Goal: Information Seeking & Learning: Check status

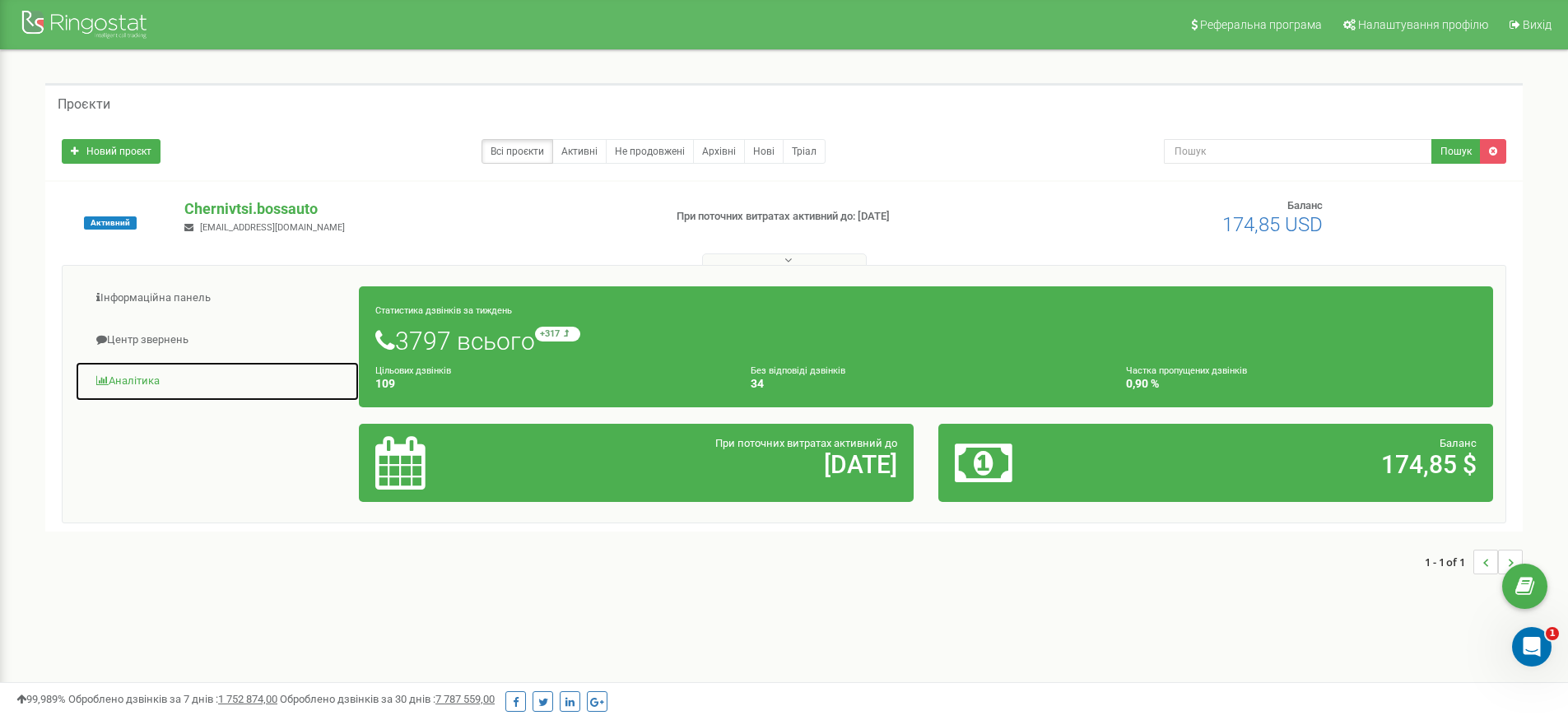
click at [157, 376] on link "Аналiтика" at bounding box center [217, 381] width 285 height 41
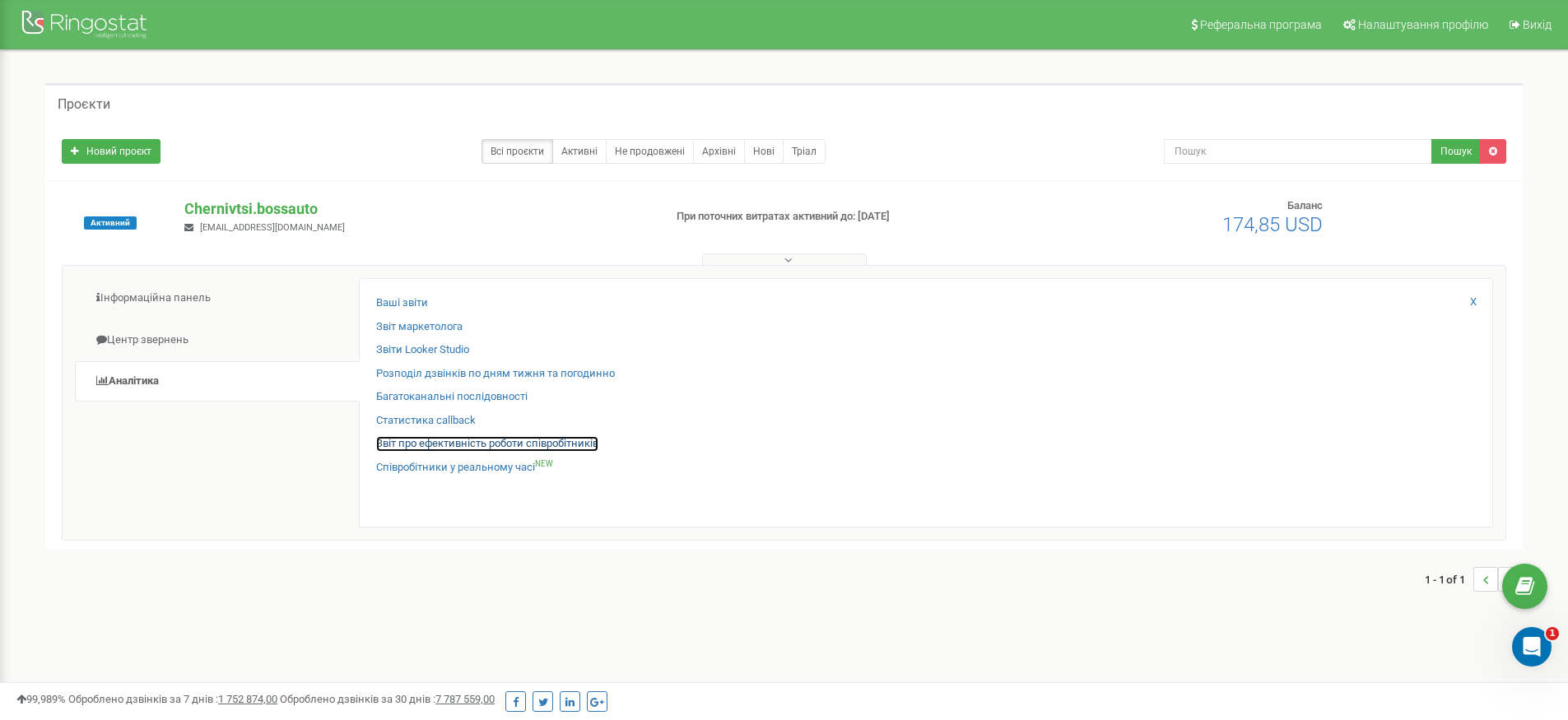
click at [478, 443] on link "Звіт про ефективність роботи співробітників" at bounding box center [487, 444] width 222 height 16
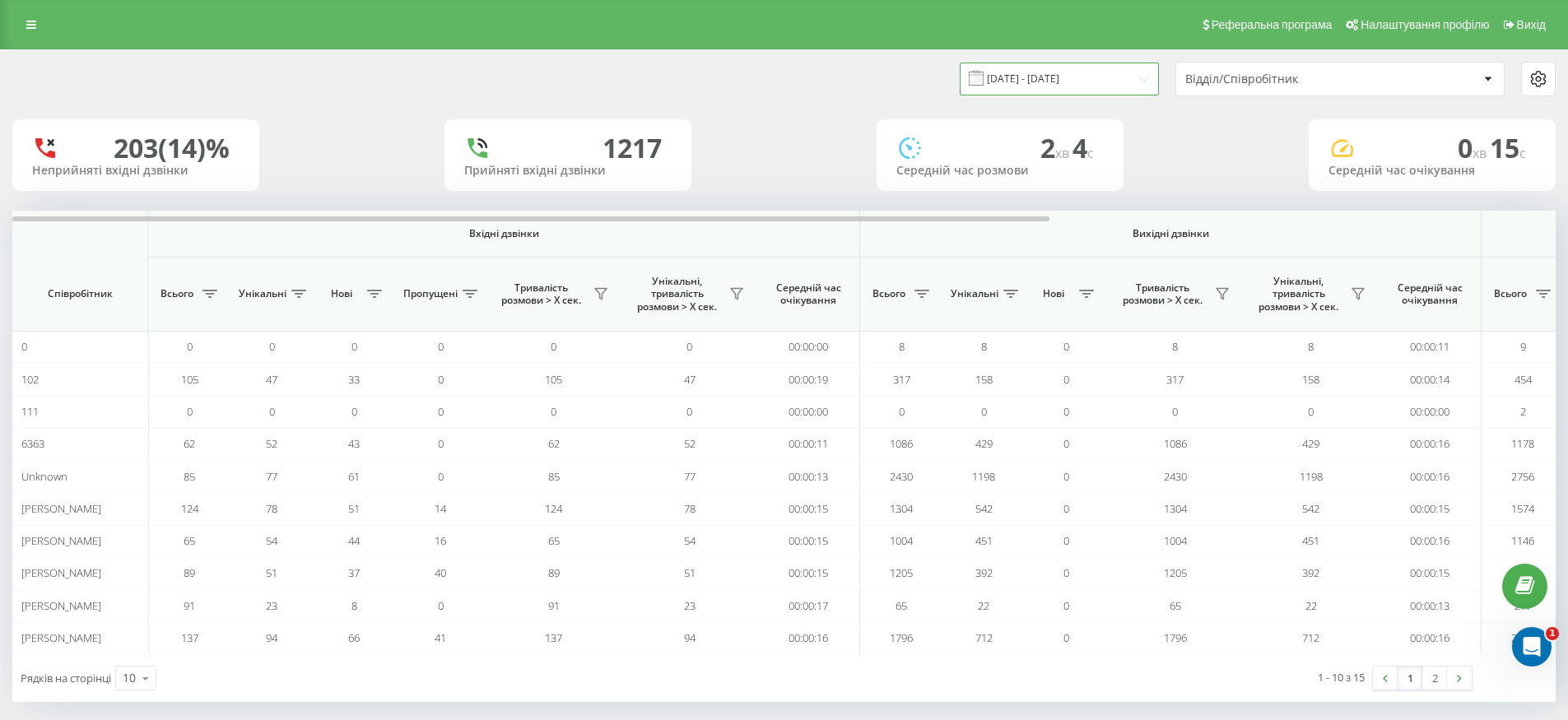
click at [1080, 71] on input "21.07.2025 - 21.08.2025" at bounding box center [1059, 79] width 199 height 32
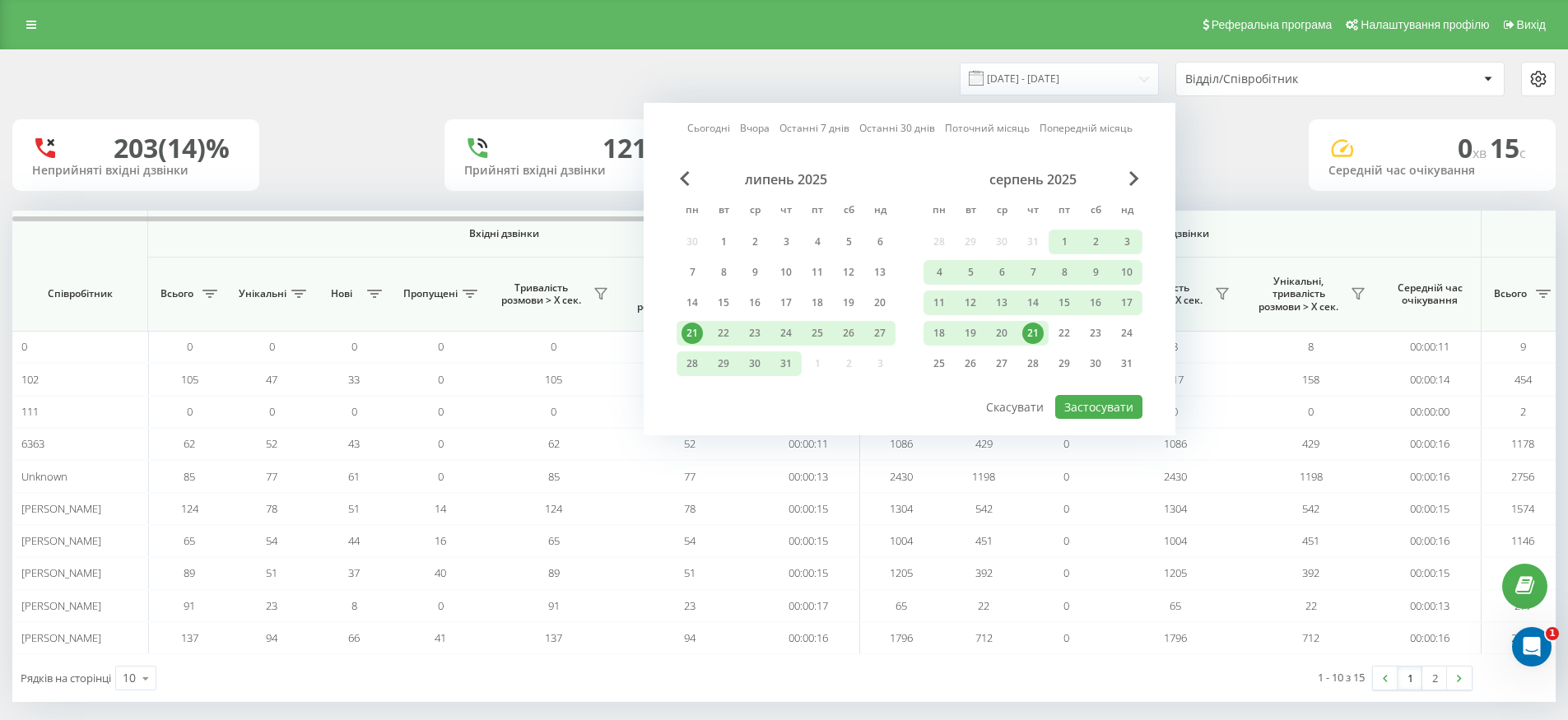
click at [1028, 326] on div "21" at bounding box center [1032, 333] width 21 height 21
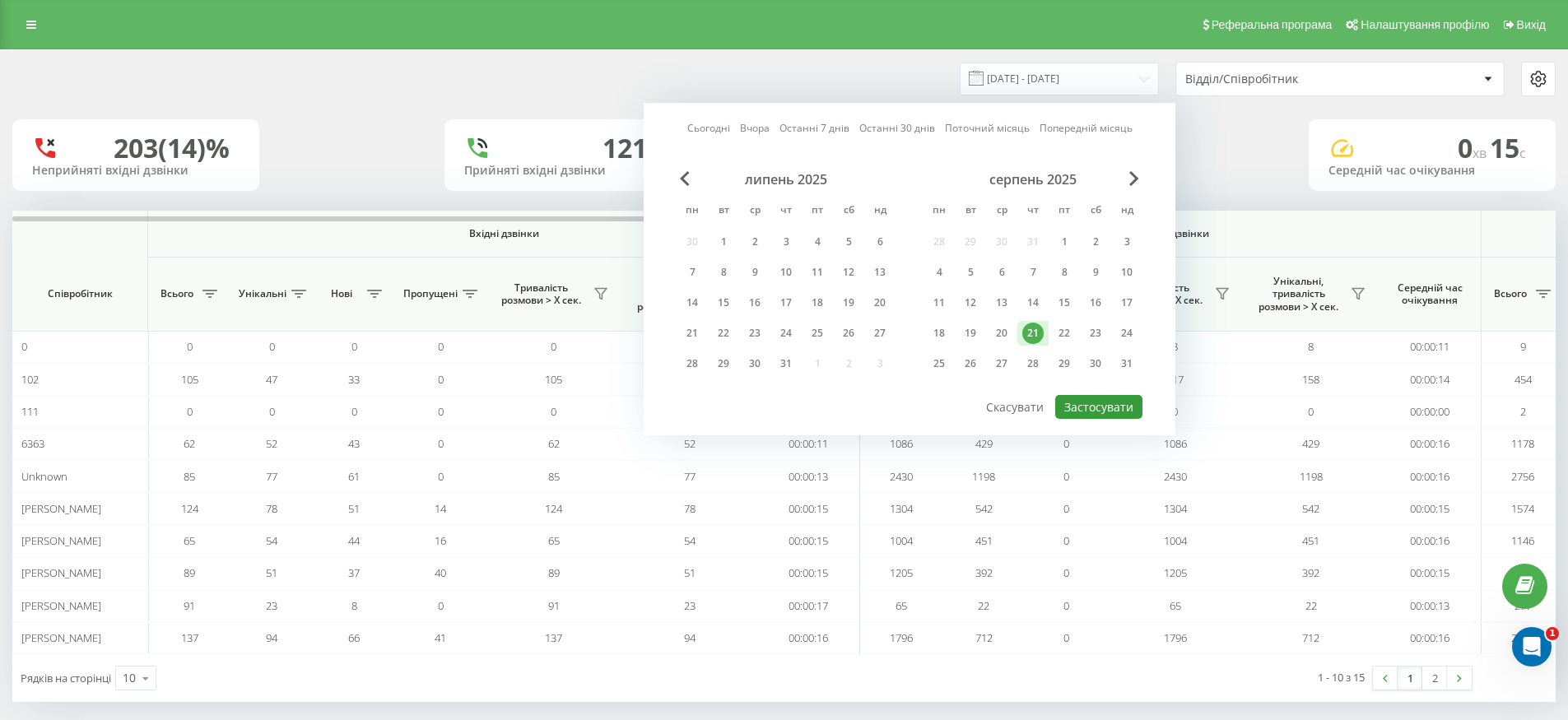
click at [1100, 400] on button "Застосувати" at bounding box center [1099, 407] width 88 height 24
type input "[DATE] - [DATE]"
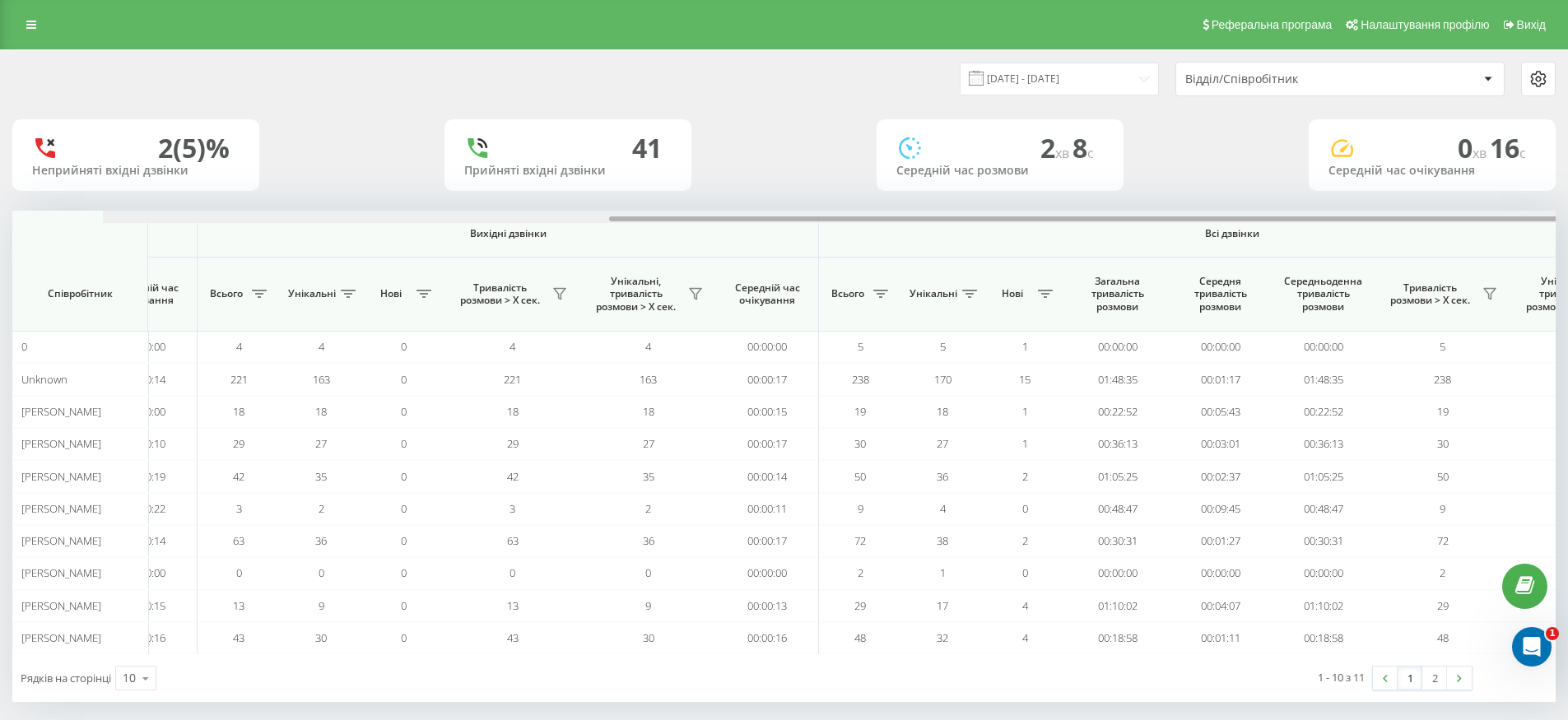
scroll to position [0, 753]
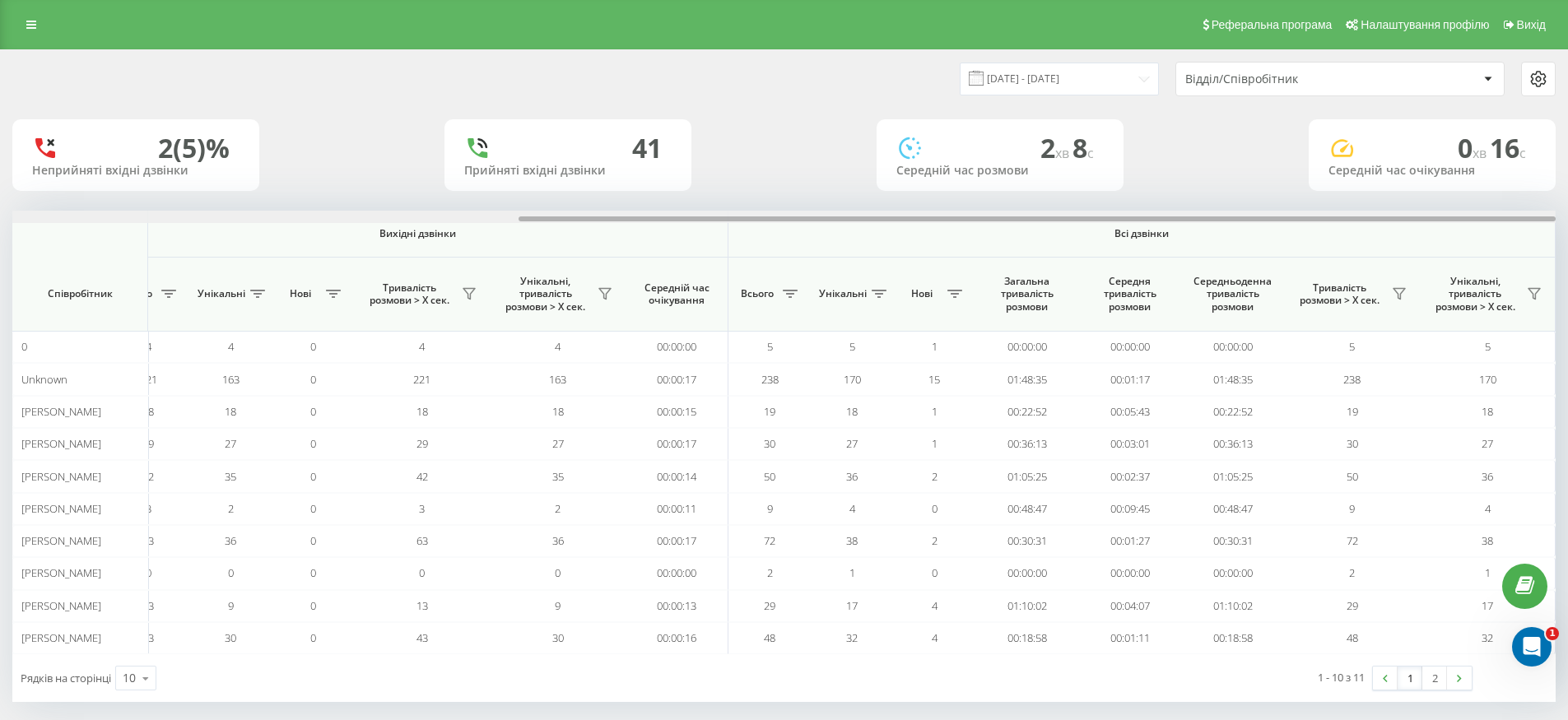
drag, startPoint x: 876, startPoint y: 221, endPoint x: 1460, endPoint y: 193, distance: 584.7
click at [1460, 193] on div "21.08.2025 - 21.08.2025 Відділ/Співробітник 2 (5)% Неприйняті вхідні дзвінки 41…" at bounding box center [784, 375] width 1543 height 652
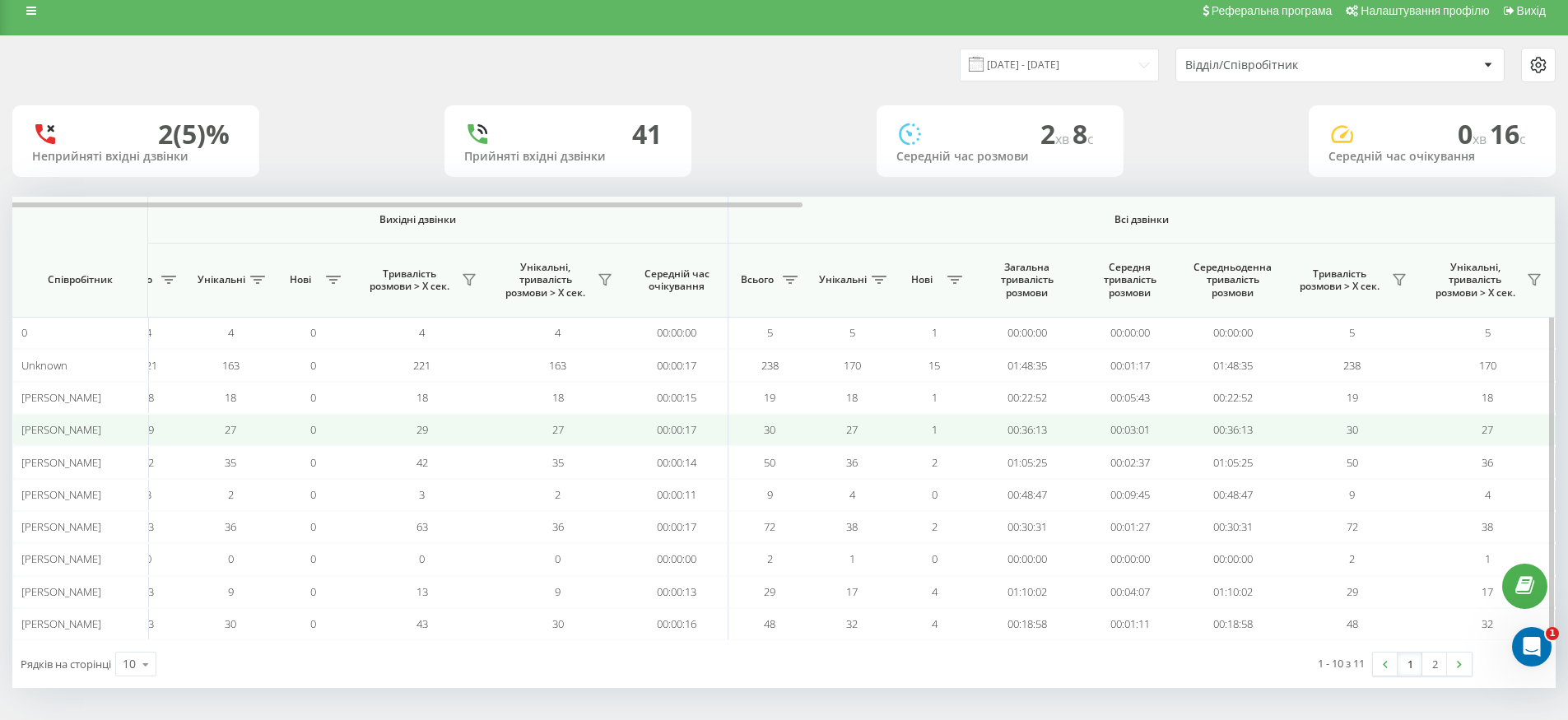
scroll to position [15, 0]
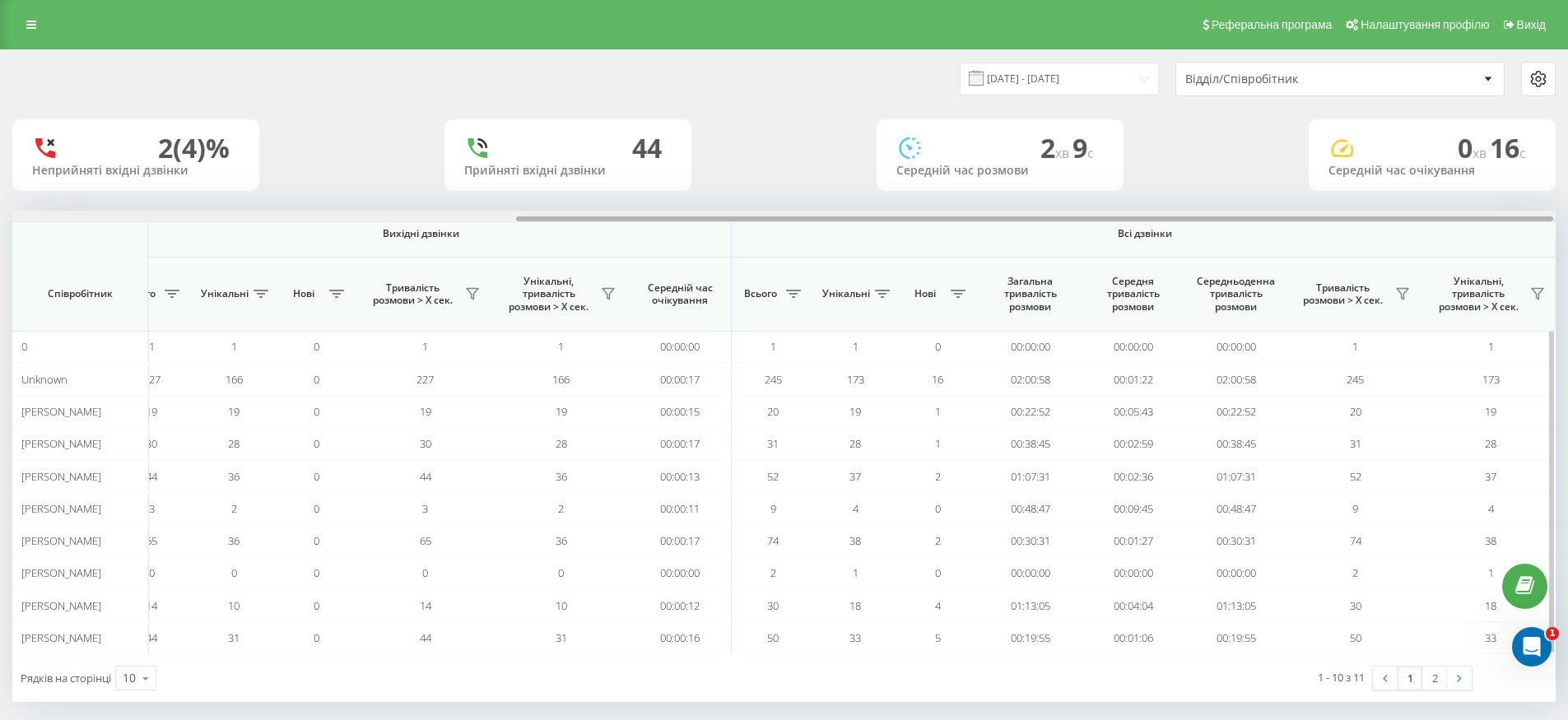
scroll to position [0, 753]
drag, startPoint x: 882, startPoint y: 216, endPoint x: 1494, endPoint y: 245, distance: 612.7
click at [1494, 245] on div "Вхідні дзвінки Вихідні дзвінки Всі дзвінки Співробітник Всього Унікальні Нові П…" at bounding box center [784, 433] width 1543 height 444
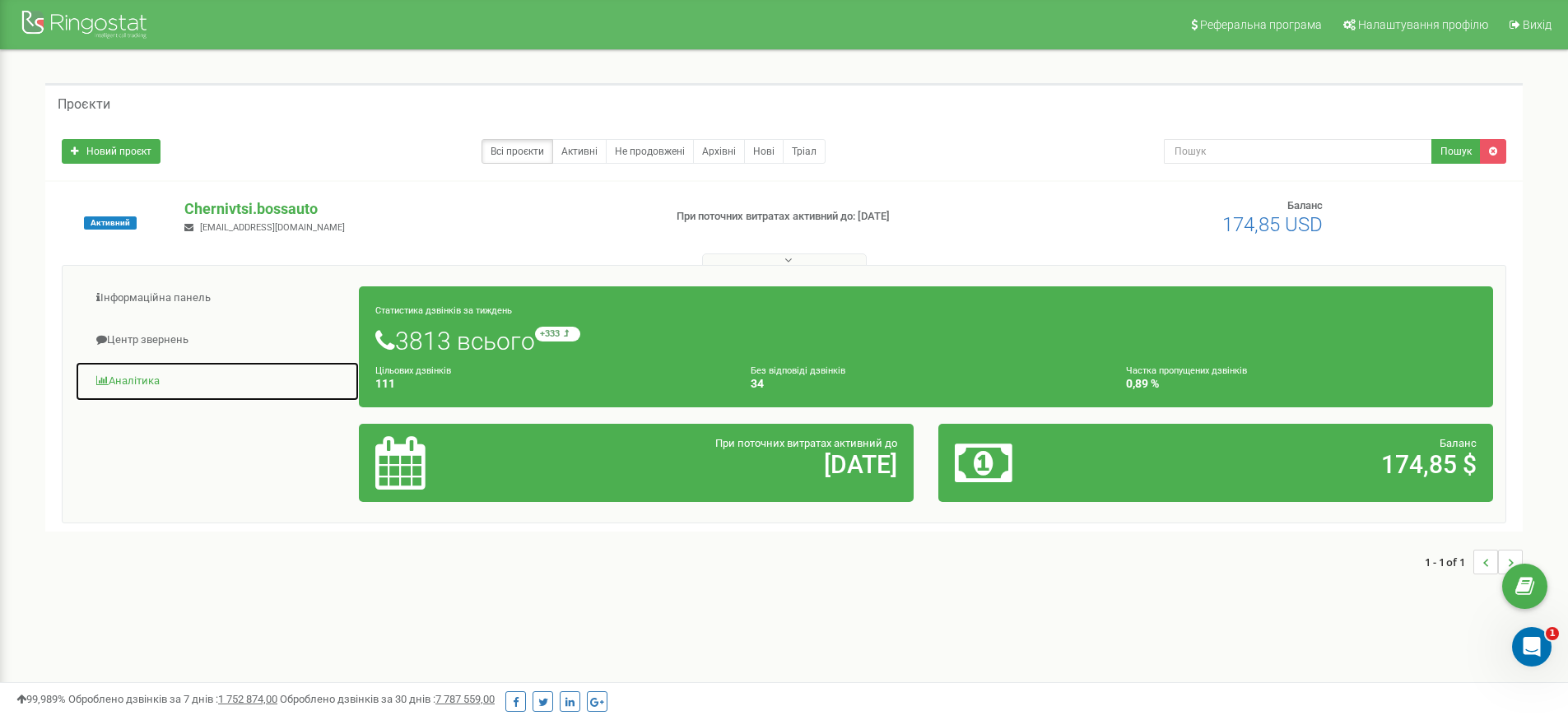
click at [121, 383] on link "Аналiтика" at bounding box center [217, 381] width 285 height 41
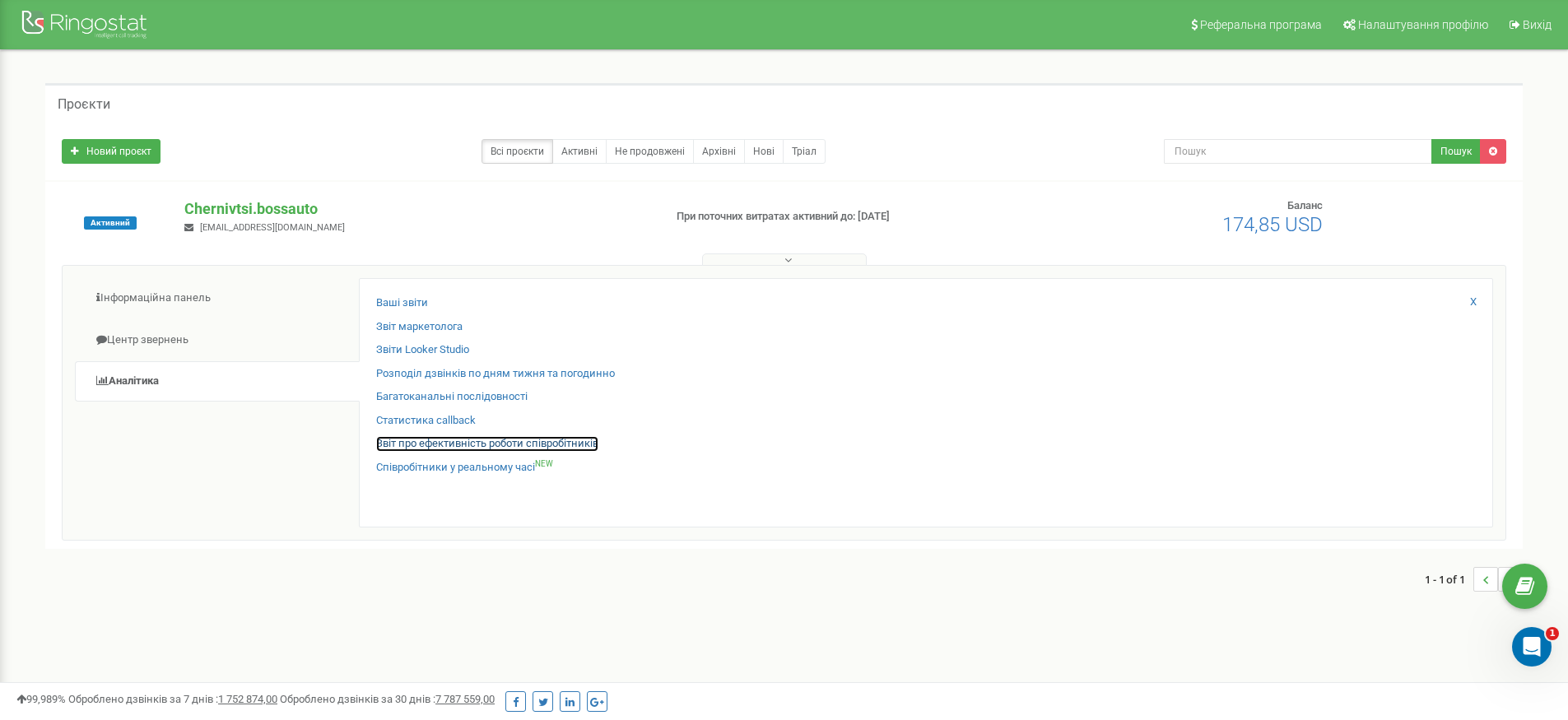
click at [482, 447] on link "Звіт про ефективність роботи співробітників" at bounding box center [487, 444] width 222 height 16
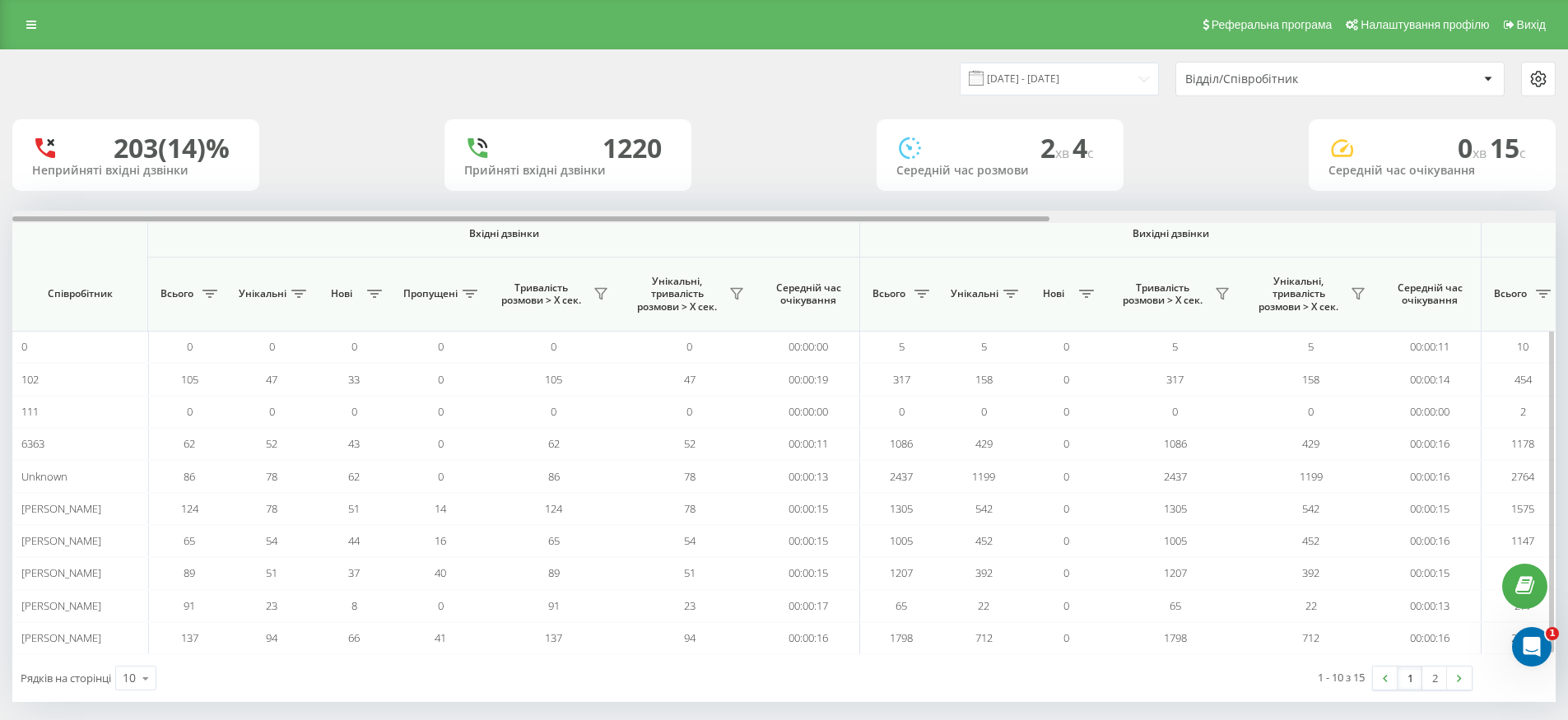
scroll to position [0, 753]
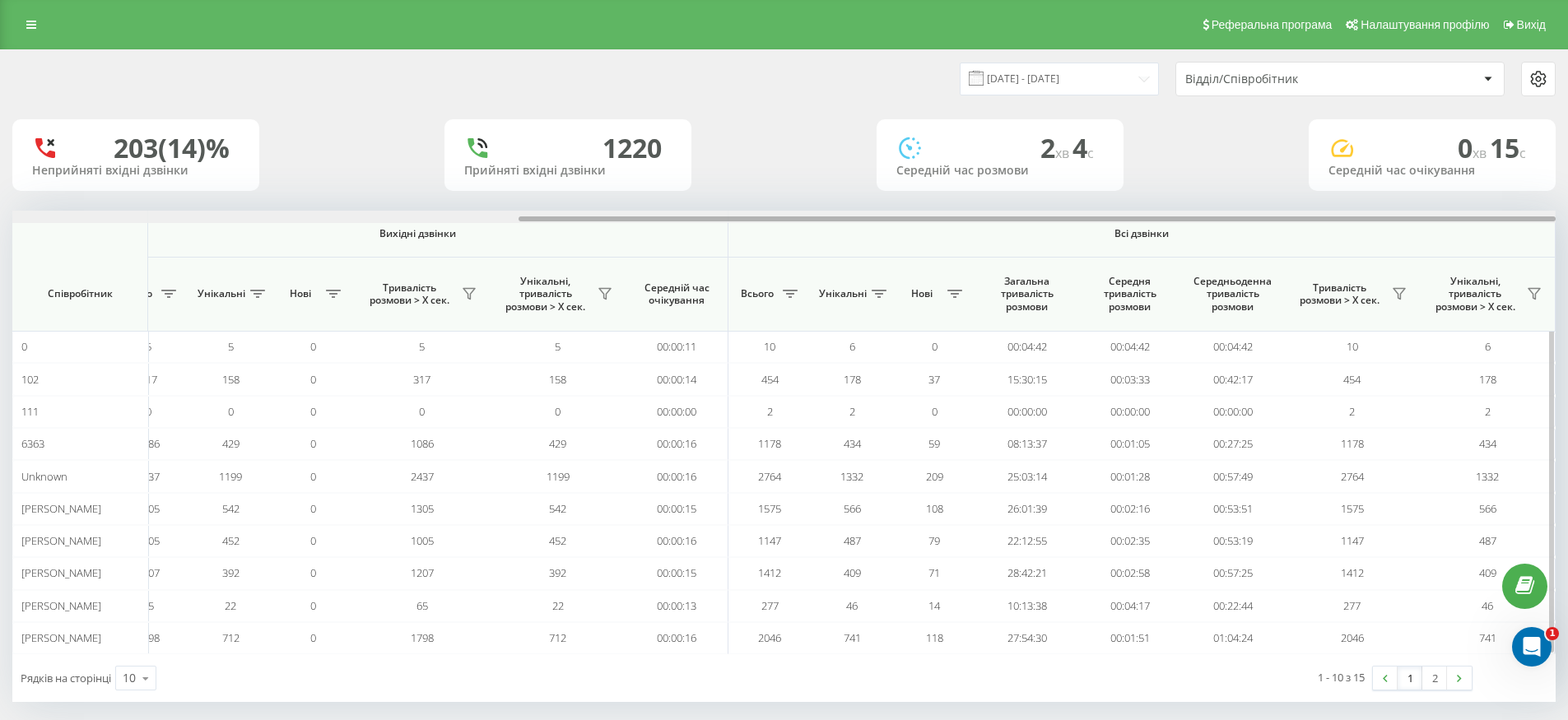
drag, startPoint x: 685, startPoint y: 215, endPoint x: 957, endPoint y: 217, distance: 272.0
click at [955, 217] on div at bounding box center [784, 217] width 1543 height 12
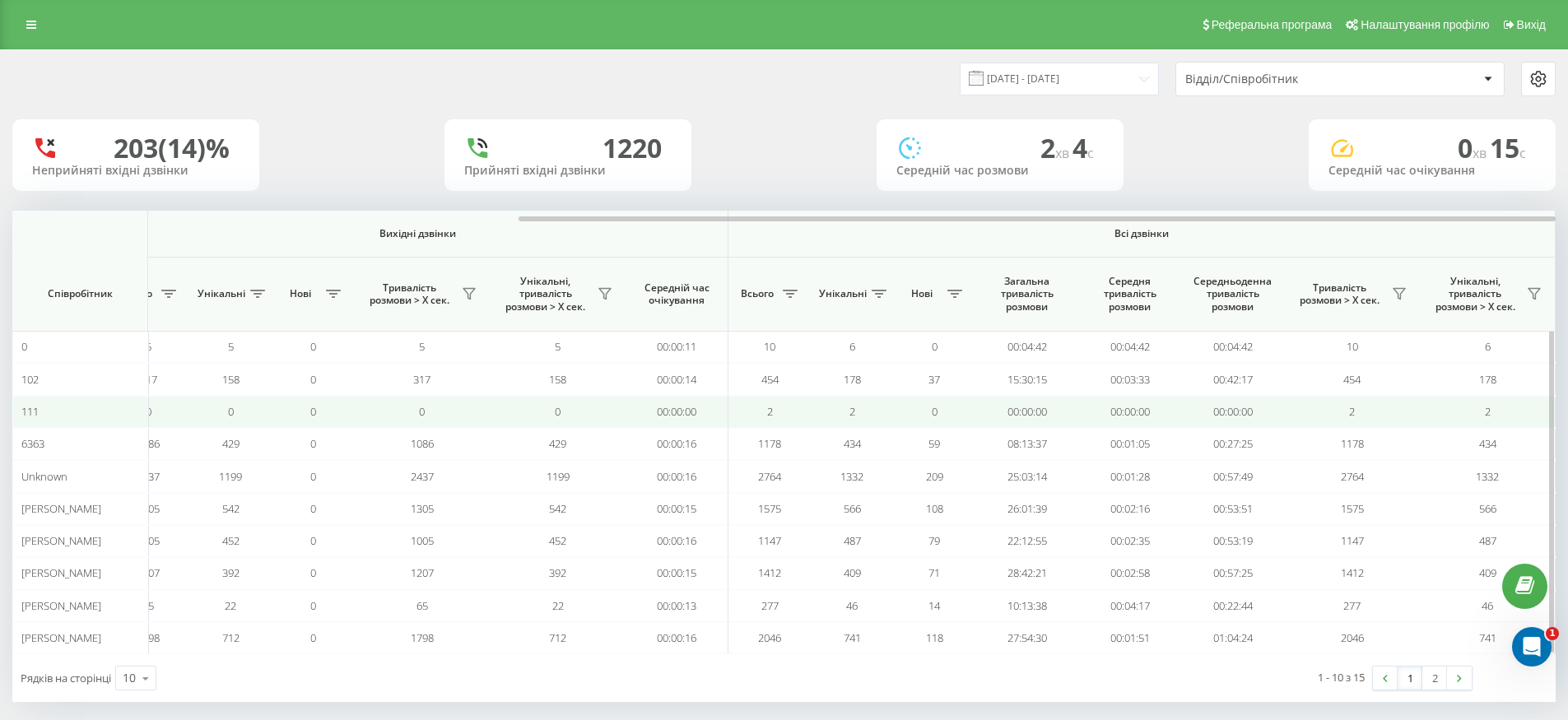
click at [996, 414] on td "00:00:00" at bounding box center [1026, 412] width 103 height 32
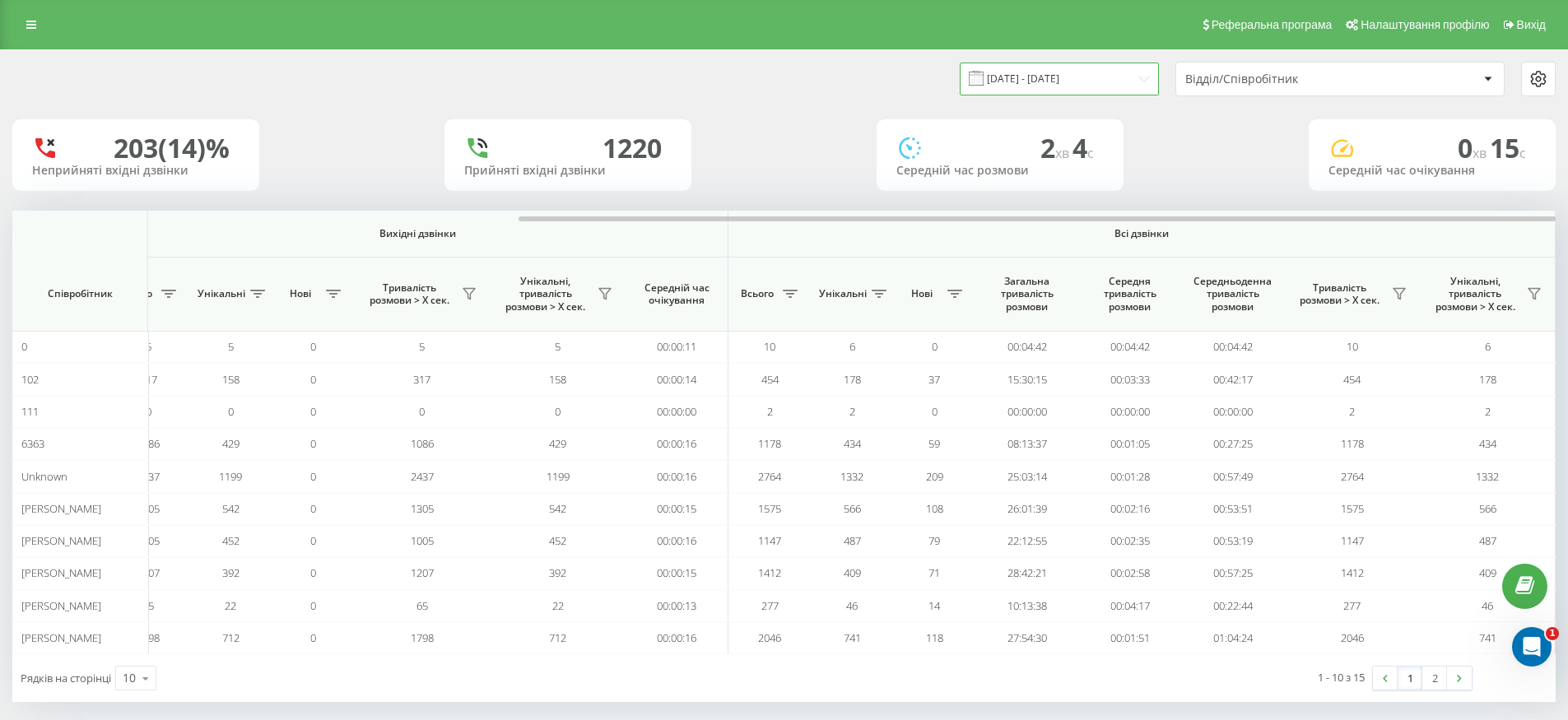
click at [1093, 78] on input "[DATE] - [DATE]" at bounding box center [1059, 79] width 199 height 32
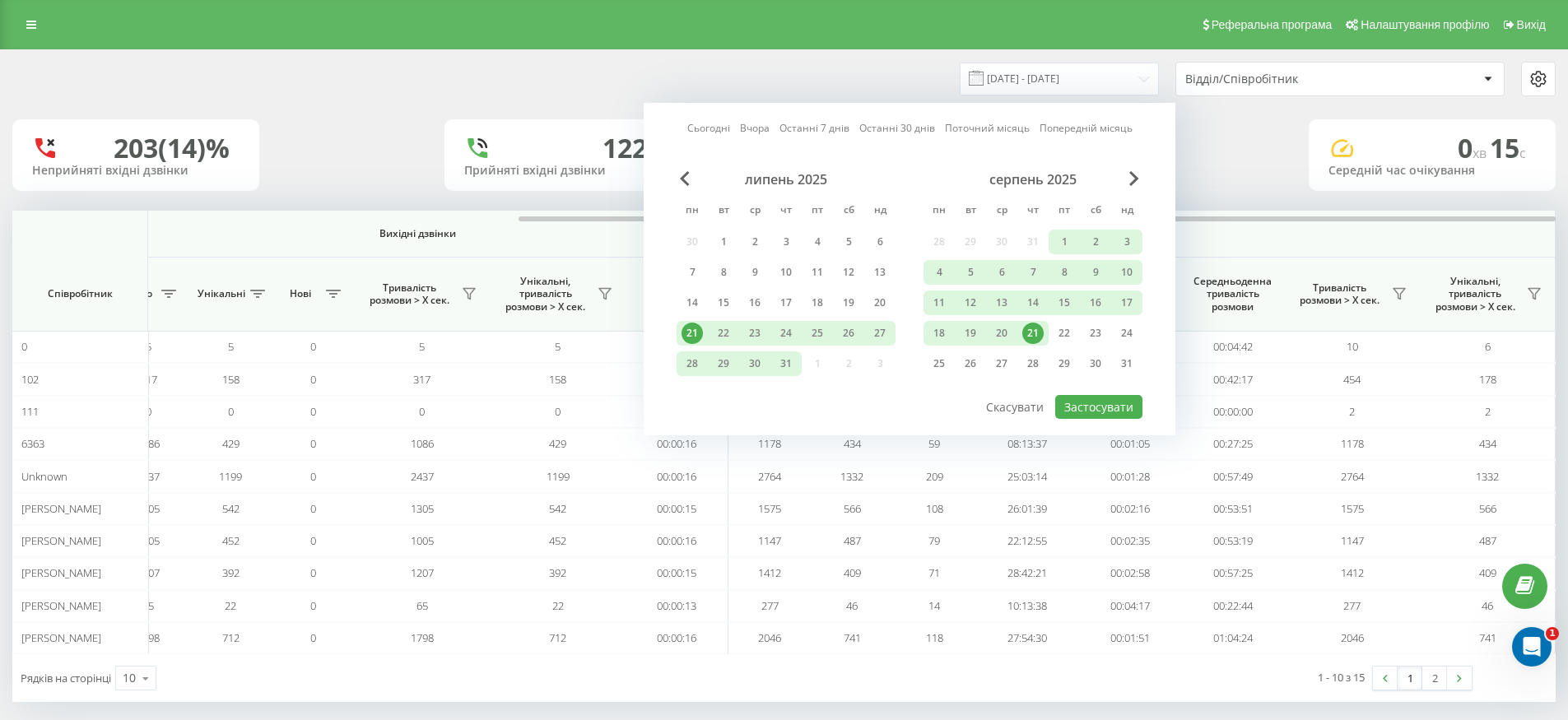
click at [1039, 334] on div "21" at bounding box center [1032, 333] width 21 height 21
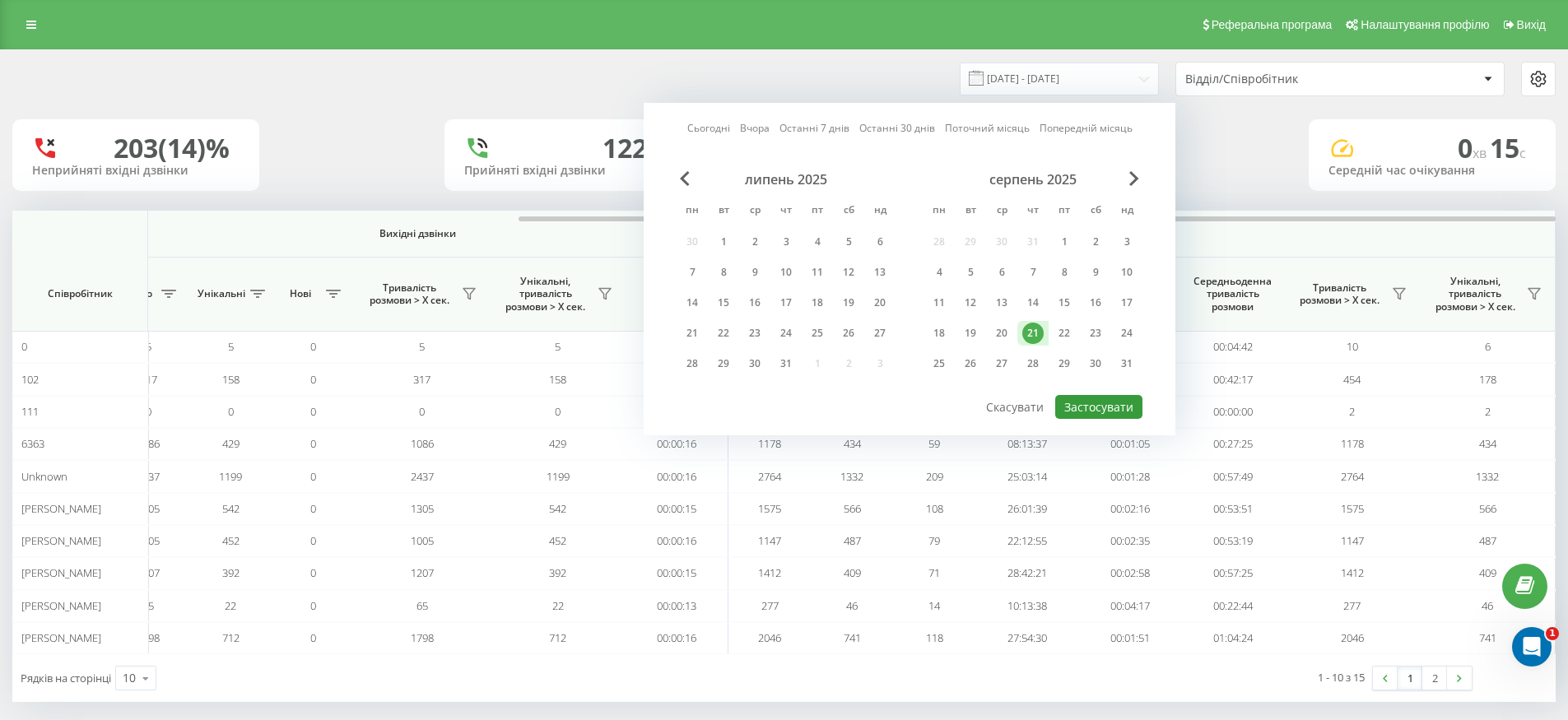
click at [1095, 411] on button "Застосувати" at bounding box center [1099, 407] width 88 height 24
type input "[DATE] - [DATE]"
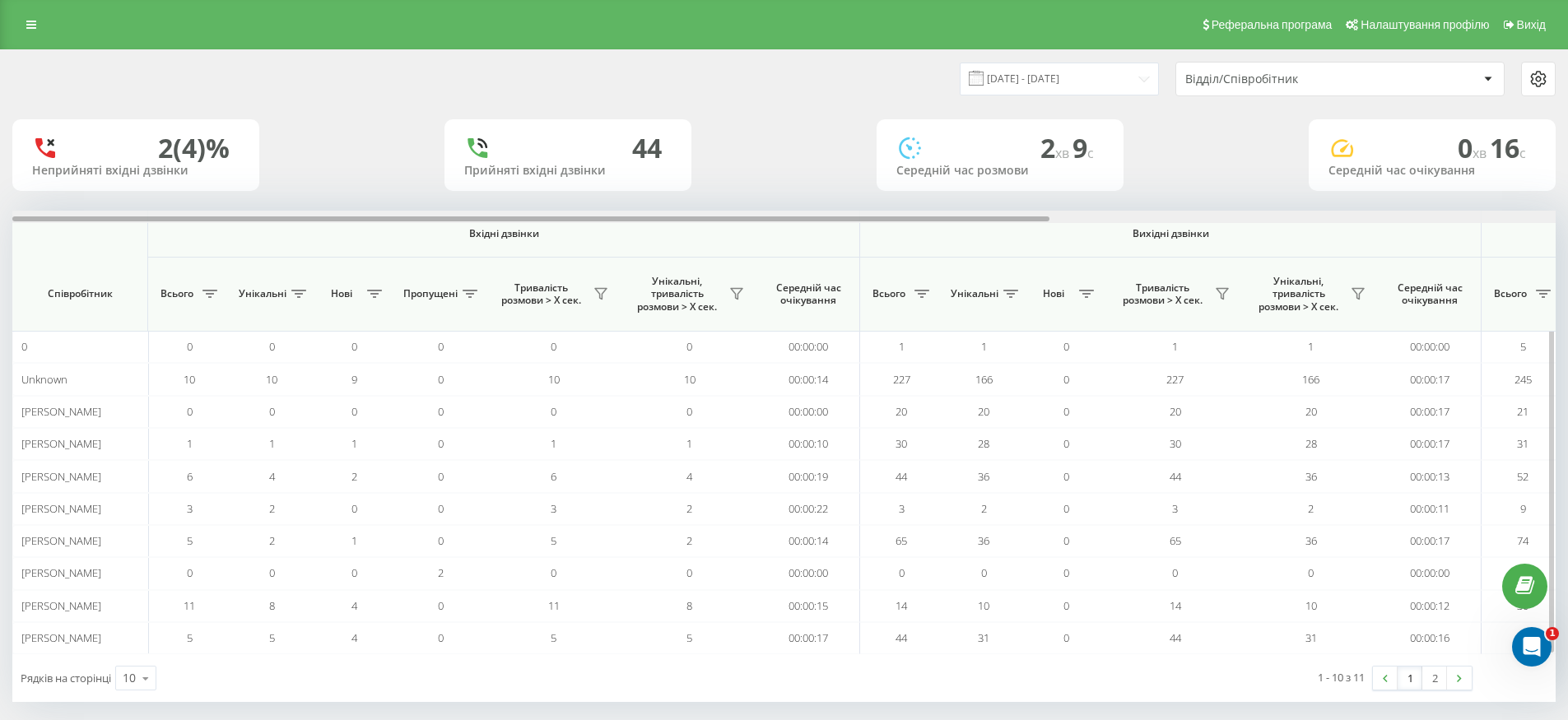
scroll to position [0, 753]
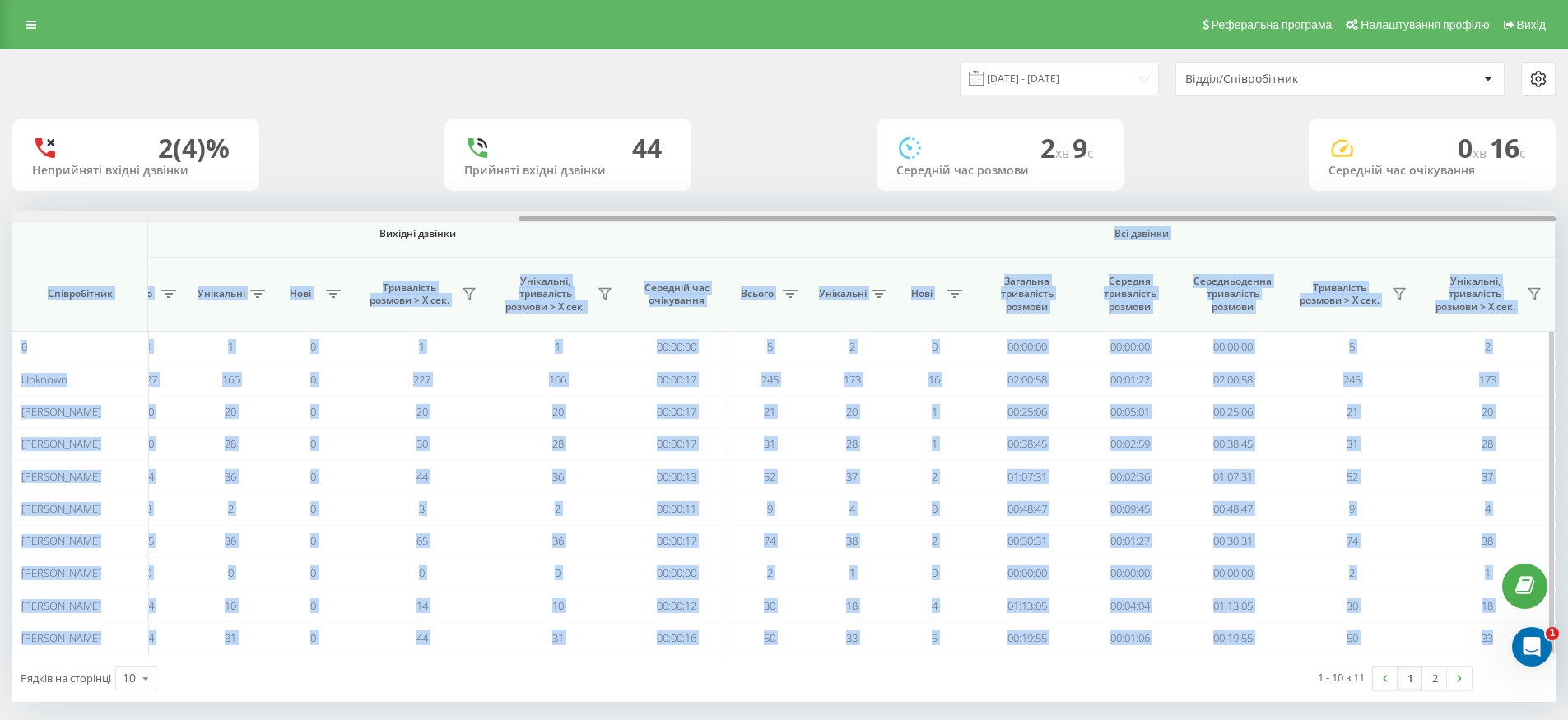
drag, startPoint x: 890, startPoint y: 211, endPoint x: 1102, endPoint y: 216, distance: 212.1
click at [1100, 216] on div at bounding box center [784, 217] width 1543 height 12
